Goal: Task Accomplishment & Management: Complete application form

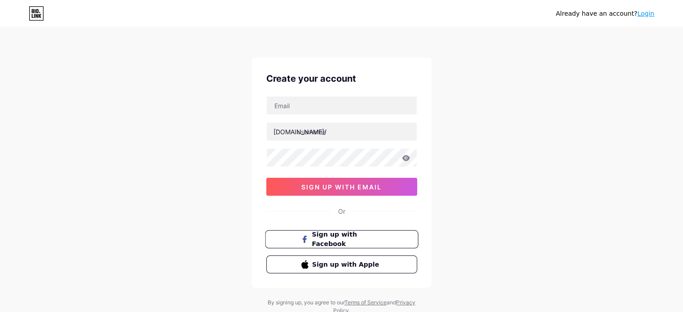
click at [354, 242] on span "Sign up with Facebook" at bounding box center [347, 239] width 70 height 19
click at [335, 186] on span "sign up with email" at bounding box center [341, 187] width 80 height 8
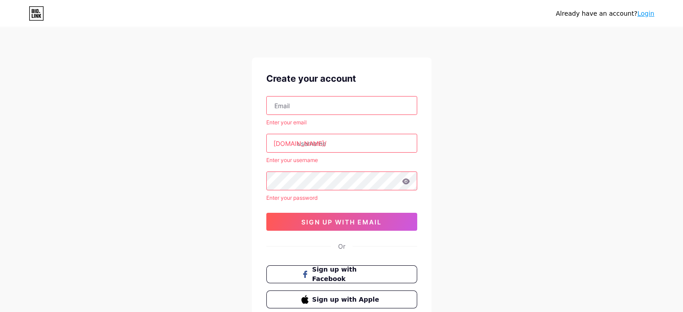
click at [296, 109] on input "text" at bounding box center [342, 106] width 150 height 18
type input "[EMAIL_ADDRESS][DOMAIN_NAME]"
click at [345, 147] on input "text" at bounding box center [342, 143] width 150 height 18
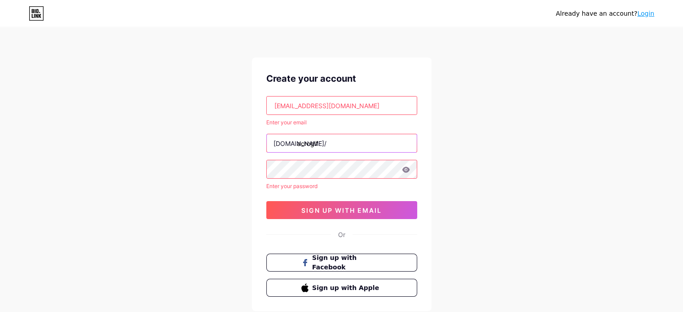
type input "acrogif"
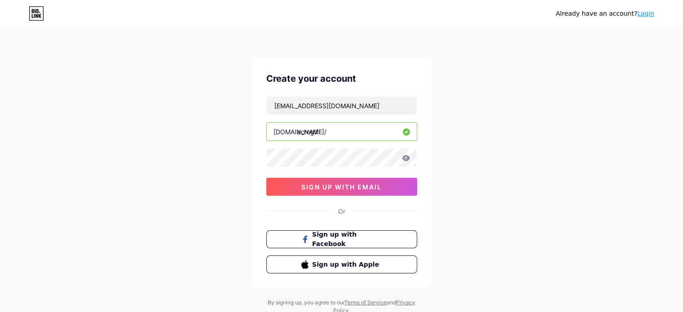
click at [332, 134] on input "acrogif" at bounding box center [342, 132] width 150 height 18
type input "acrogifts"
click at [365, 189] on span "sign up with email" at bounding box center [341, 187] width 80 height 8
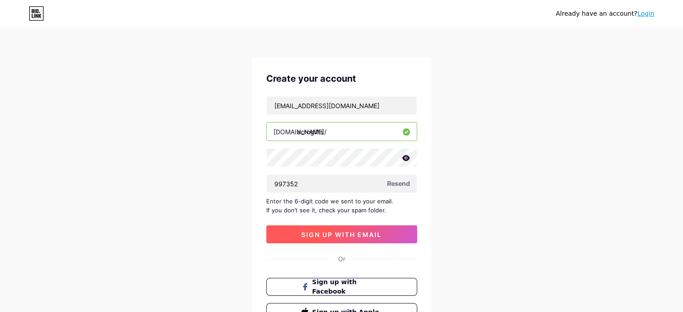
type input "997352"
click at [350, 235] on span "sign up with email" at bounding box center [341, 235] width 80 height 8
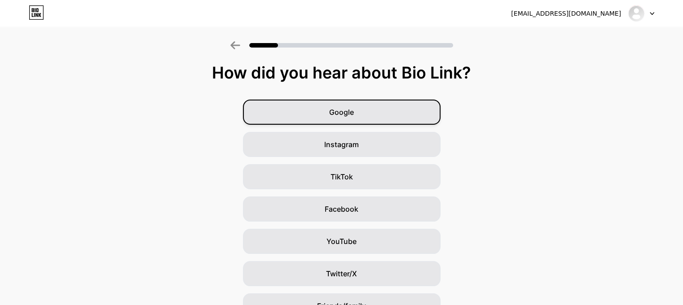
click at [345, 118] on div "Google" at bounding box center [342, 112] width 198 height 25
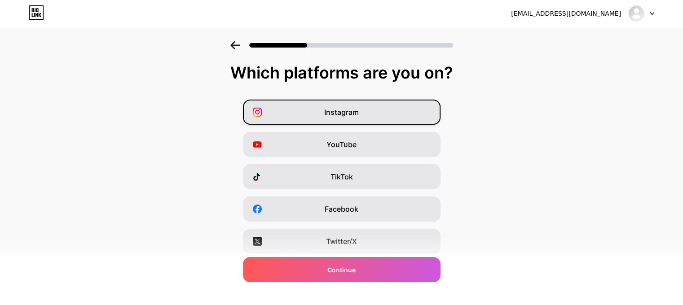
click at [363, 114] on div "Instagram" at bounding box center [342, 112] width 198 height 25
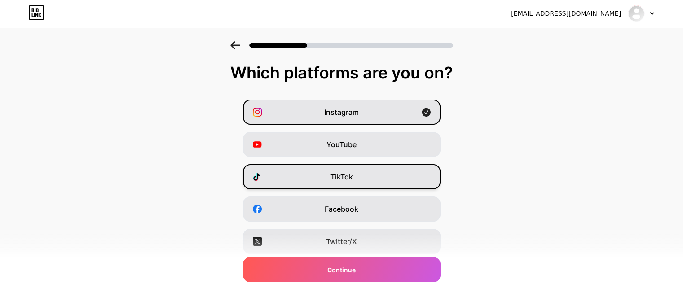
click at [359, 180] on div "TikTok" at bounding box center [342, 176] width 198 height 25
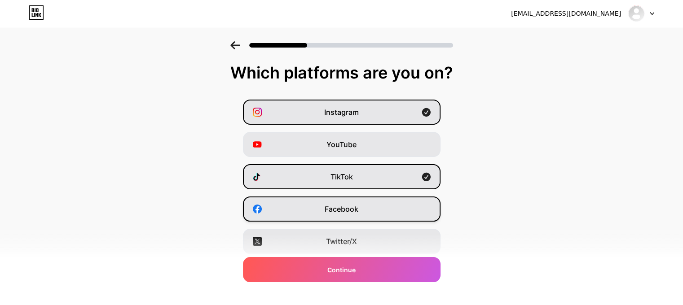
click at [358, 205] on span "Facebook" at bounding box center [342, 209] width 34 height 11
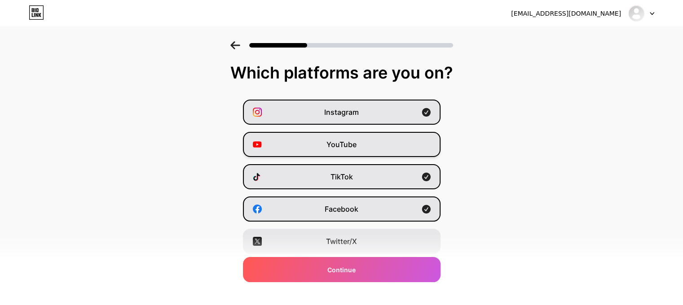
click at [334, 153] on div "YouTube" at bounding box center [342, 144] width 198 height 25
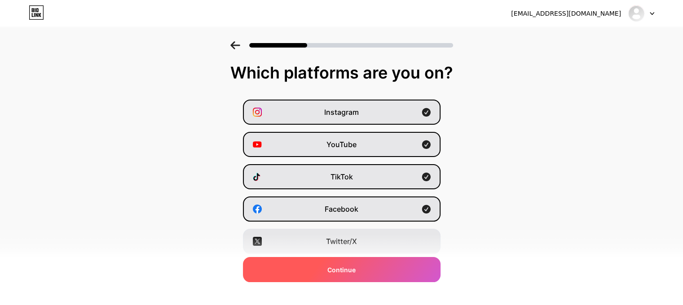
click at [361, 271] on div "Continue" at bounding box center [342, 269] width 198 height 25
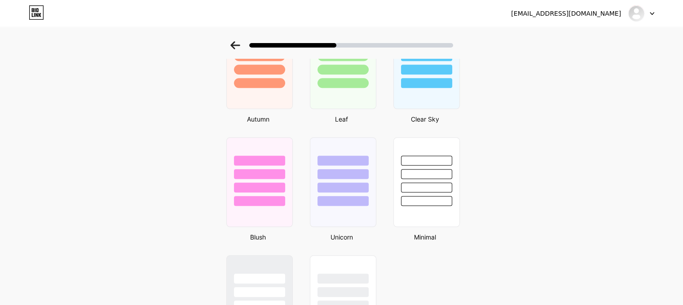
scroll to position [539, 0]
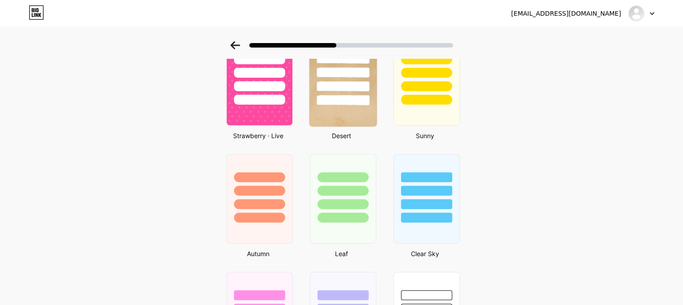
click at [349, 101] on div at bounding box center [343, 100] width 53 height 10
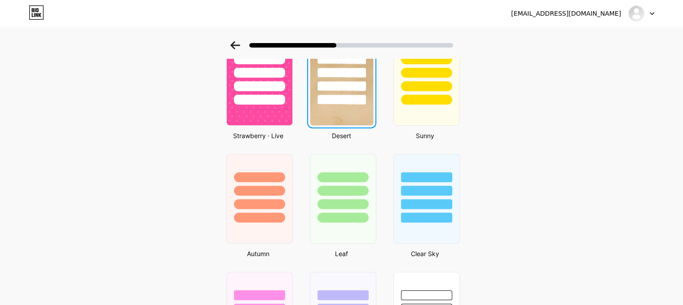
scroll to position [0, 0]
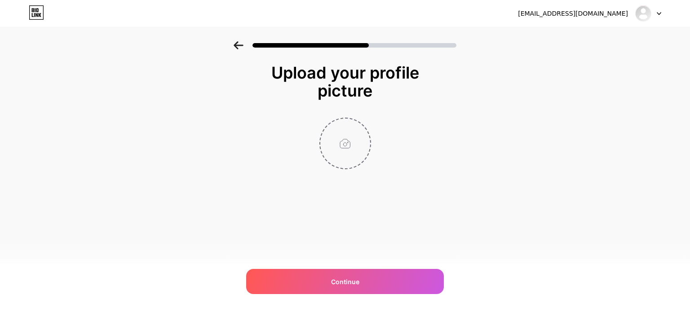
click at [331, 132] on input "file" at bounding box center [345, 144] width 50 height 50
type input "C:\fakepath\503389033_18070365688942384_8304176112487515076_n.jpg"
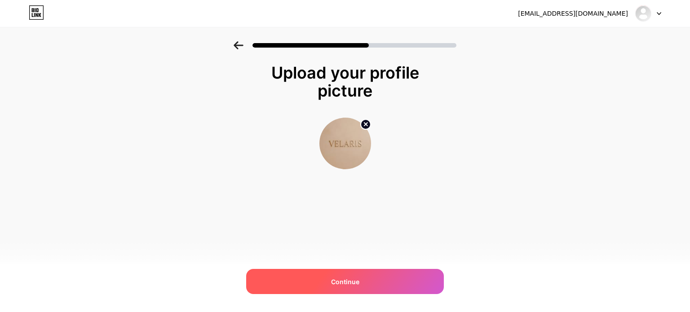
click at [368, 278] on div "Continue" at bounding box center [345, 281] width 198 height 25
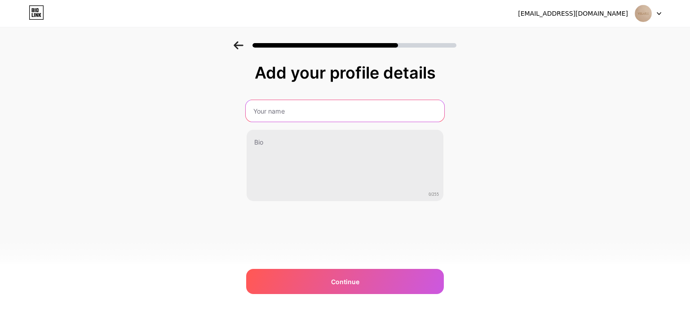
click at [380, 110] on input "text" at bounding box center [345, 111] width 198 height 22
type input "Velaris"
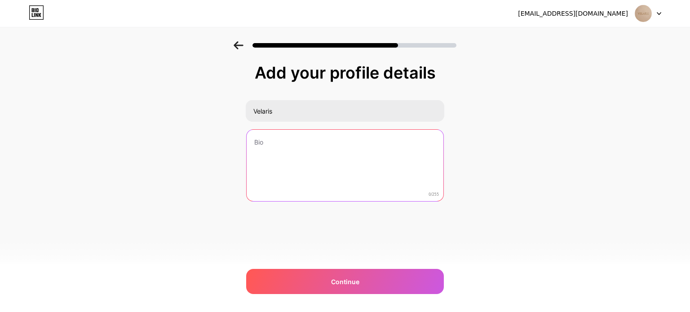
click at [325, 172] on textarea at bounding box center [344, 166] width 197 height 72
paste textarea "Не просто място, а състояние на духа. Светлина. Спокойствие. Присъствие."
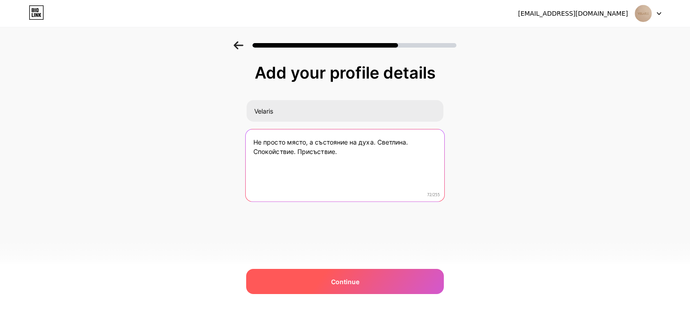
type textarea "Не просто място, а състояние на духа. Светлина. Спокойствие. Присъствие."
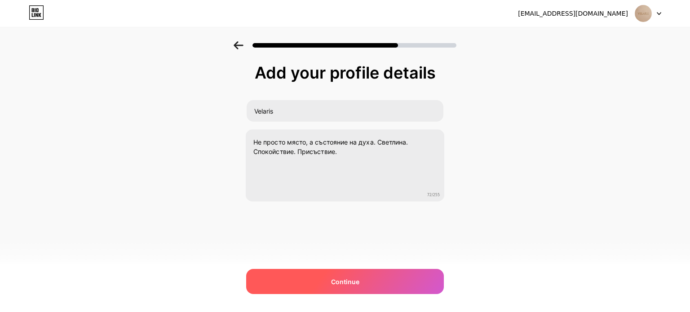
click at [347, 276] on div "Continue" at bounding box center [345, 281] width 198 height 25
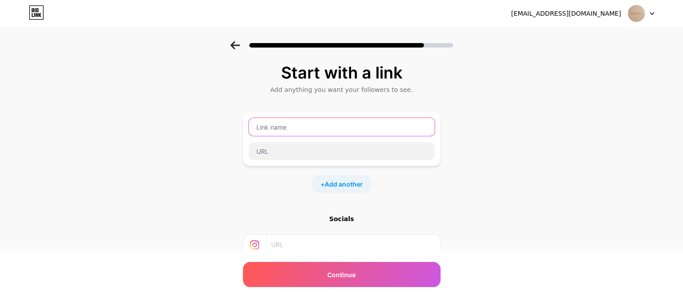
click at [312, 128] on input "text" at bounding box center [342, 127] width 186 height 18
drag, startPoint x: 284, startPoint y: 128, endPoint x: 224, endPoint y: 127, distance: 60.6
click at [224, 127] on div "Start with a link Add anything you want your followers to see. Velaris + Add an…" at bounding box center [341, 199] width 683 height 316
type input "Velaris"
click at [316, 244] on input "text" at bounding box center [352, 245] width 163 height 20
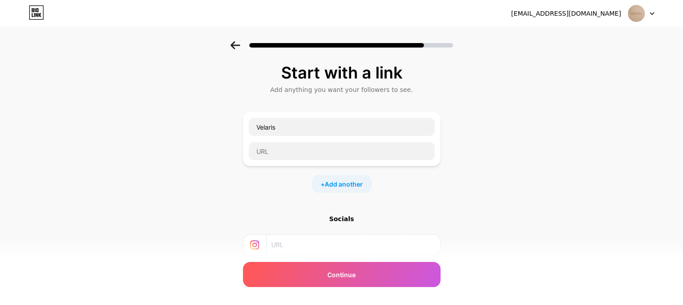
paste input "[URL][DOMAIN_NAME]"
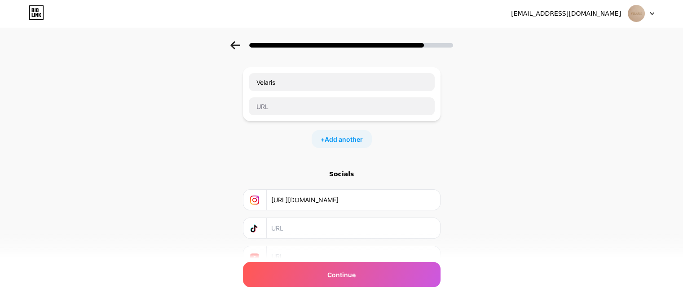
scroll to position [86, 0]
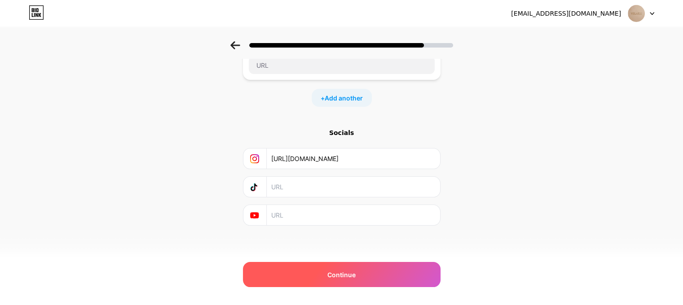
type input "[URL][DOMAIN_NAME]"
click at [343, 281] on div "Continue" at bounding box center [342, 274] width 198 height 25
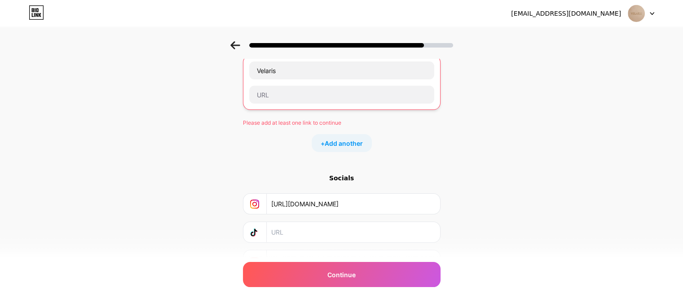
scroll to position [41, 0]
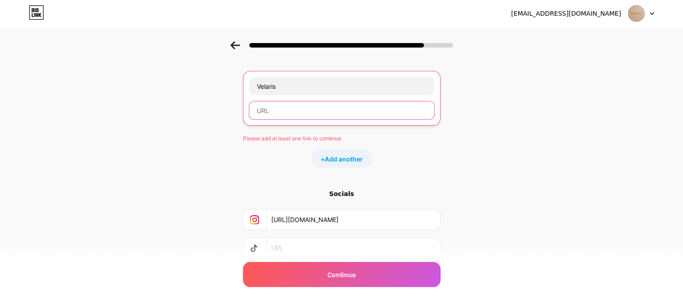
click at [296, 110] on input "text" at bounding box center [341, 110] width 185 height 18
paste input "[URL][DOMAIN_NAME]"
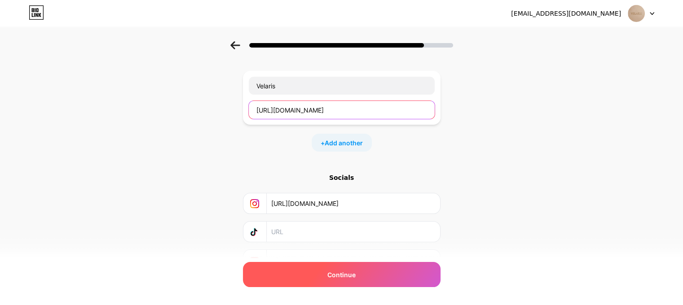
type input "[URL][DOMAIN_NAME]"
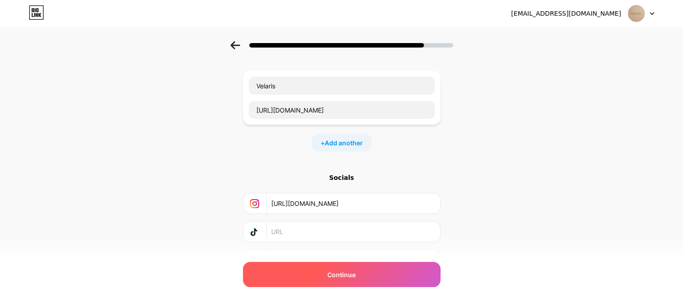
click at [366, 278] on div "Continue" at bounding box center [342, 274] width 198 height 25
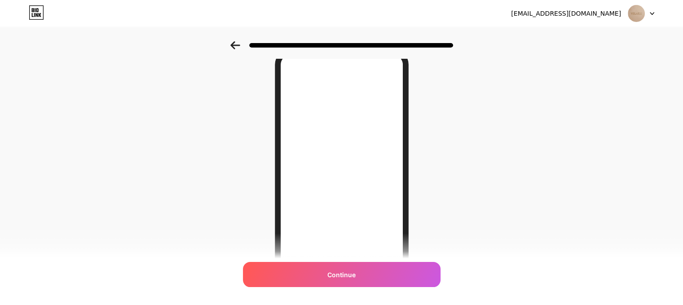
scroll to position [0, 0]
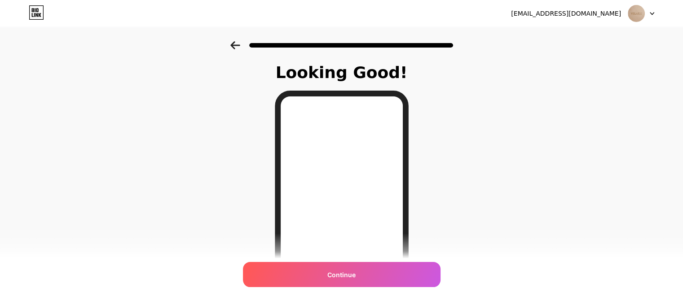
drag, startPoint x: 406, startPoint y: 177, endPoint x: 440, endPoint y: 143, distance: 48.6
click at [440, 143] on div "Looking Good! Continue" at bounding box center [341, 228] width 683 height 374
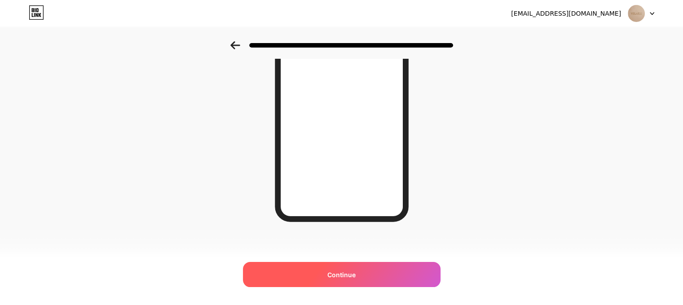
scroll to position [145, 0]
click at [344, 274] on span "Continue" at bounding box center [341, 274] width 28 height 9
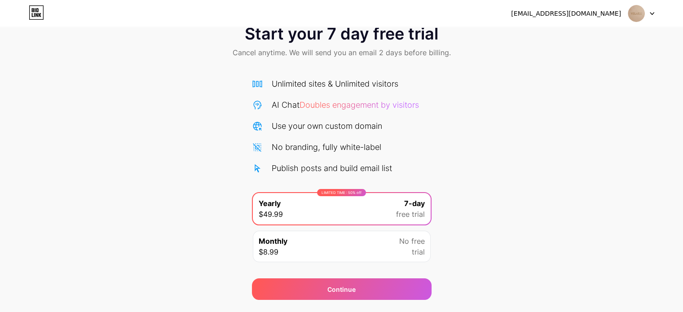
scroll to position [48, 0]
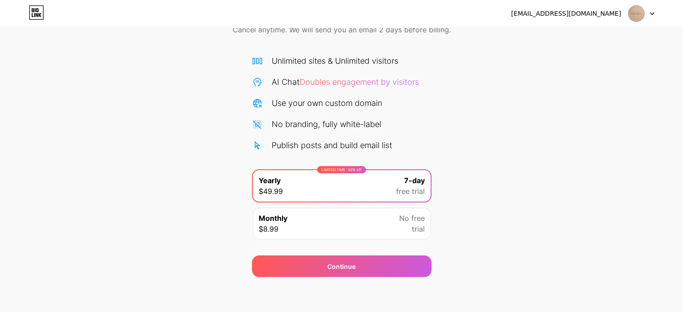
click at [380, 220] on div "Monthly $8.99 No free trial" at bounding box center [342, 223] width 178 height 31
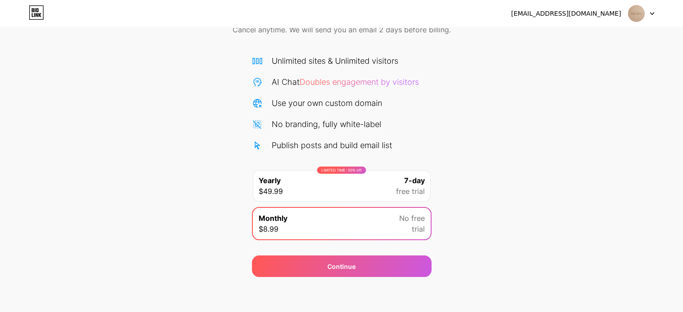
click at [418, 222] on span "No free" at bounding box center [412, 218] width 26 height 11
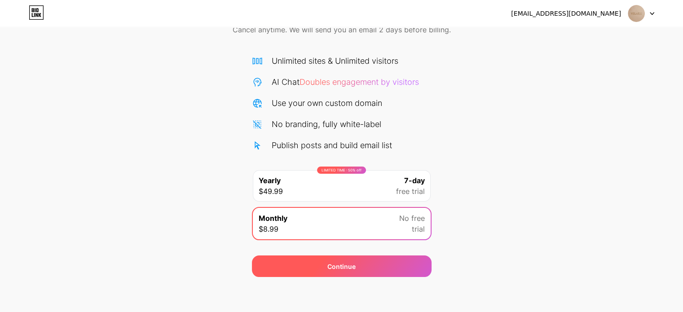
click at [384, 271] on div "Continue" at bounding box center [342, 266] width 180 height 22
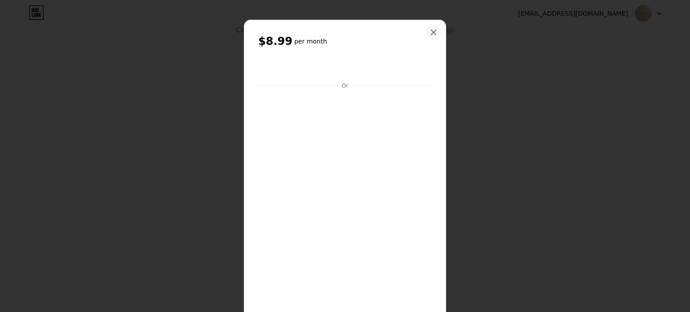
click at [430, 33] on icon at bounding box center [433, 32] width 7 height 7
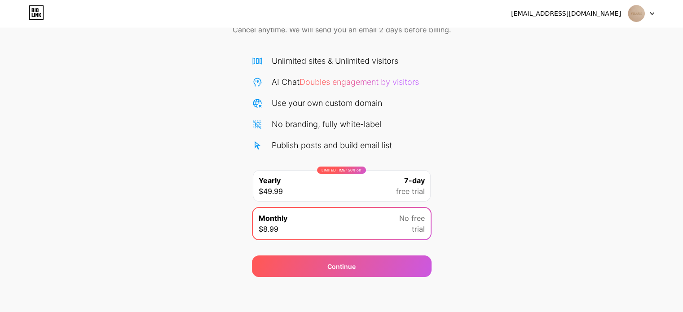
scroll to position [0, 0]
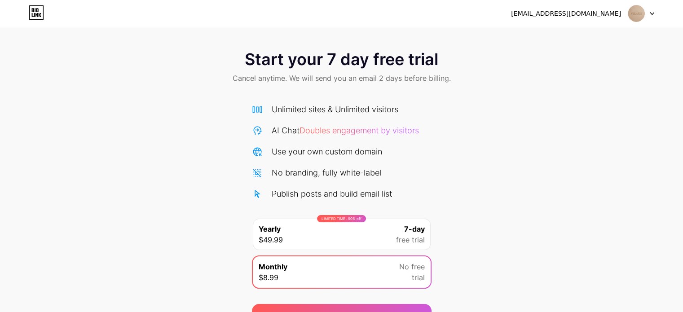
click at [634, 10] on img at bounding box center [636, 13] width 17 height 17
click at [602, 7] on div "[EMAIL_ADDRESS][DOMAIN_NAME]" at bounding box center [582, 13] width 143 height 16
